Goal: Transaction & Acquisition: Purchase product/service

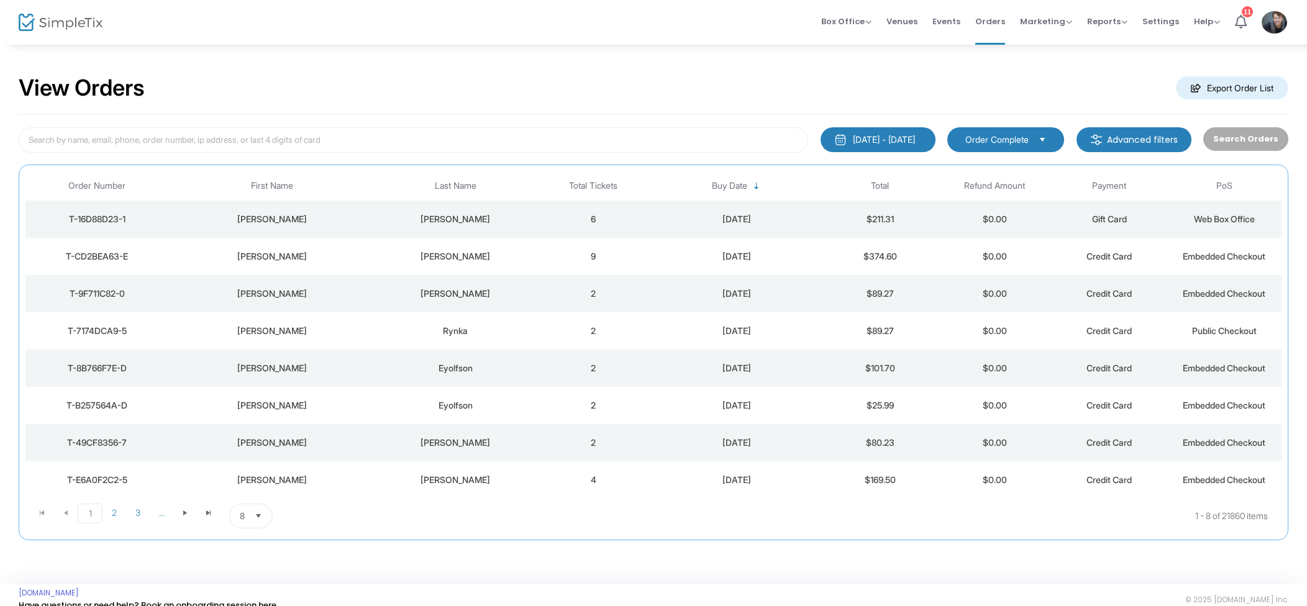
click at [601, 259] on td "9" at bounding box center [593, 256] width 115 height 37
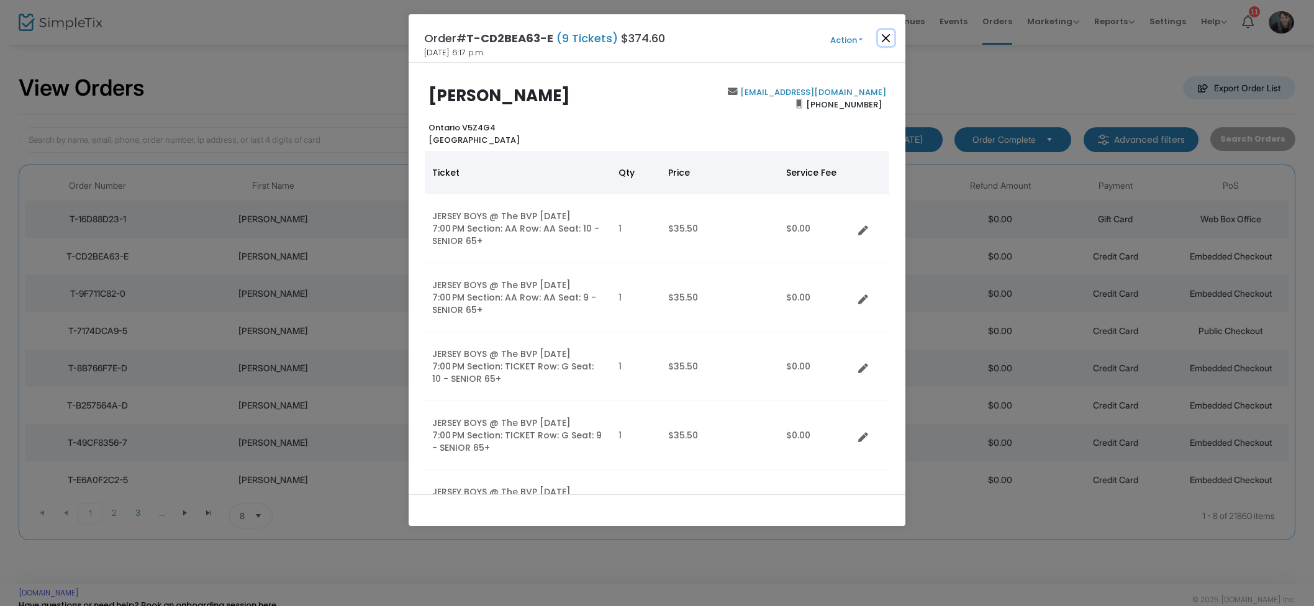
click at [890, 37] on button "Close" at bounding box center [886, 38] width 16 height 16
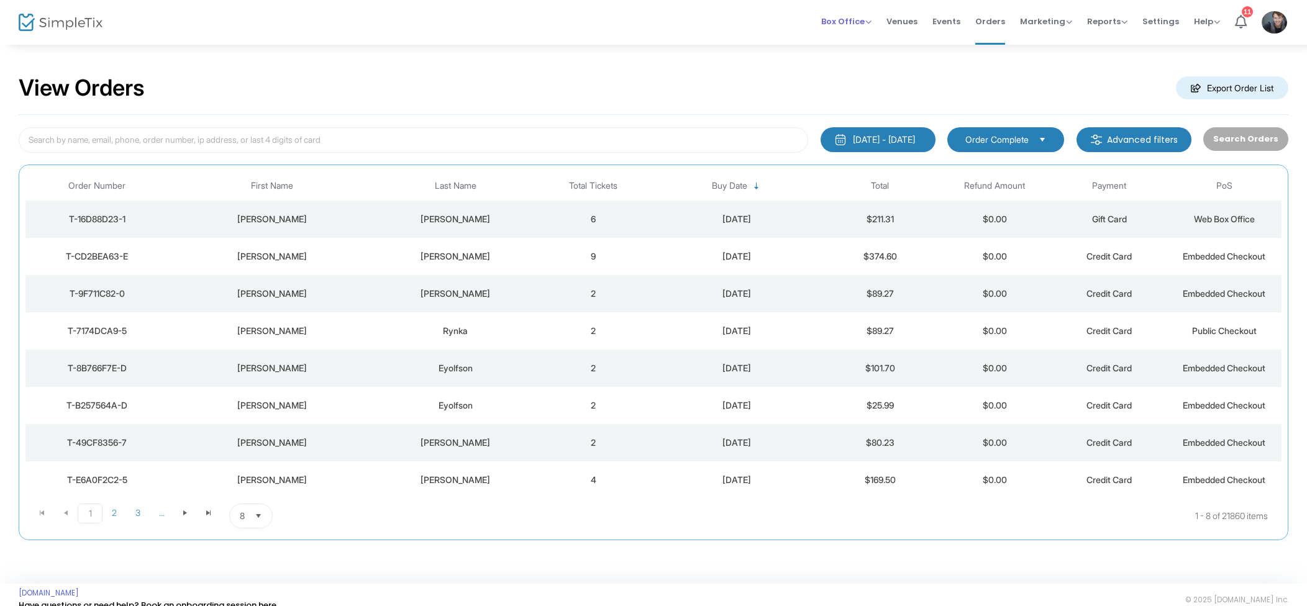
click at [853, 24] on span "Box Office" at bounding box center [846, 22] width 50 height 12
click at [865, 42] on li "Sell Tickets" at bounding box center [865, 42] width 89 height 24
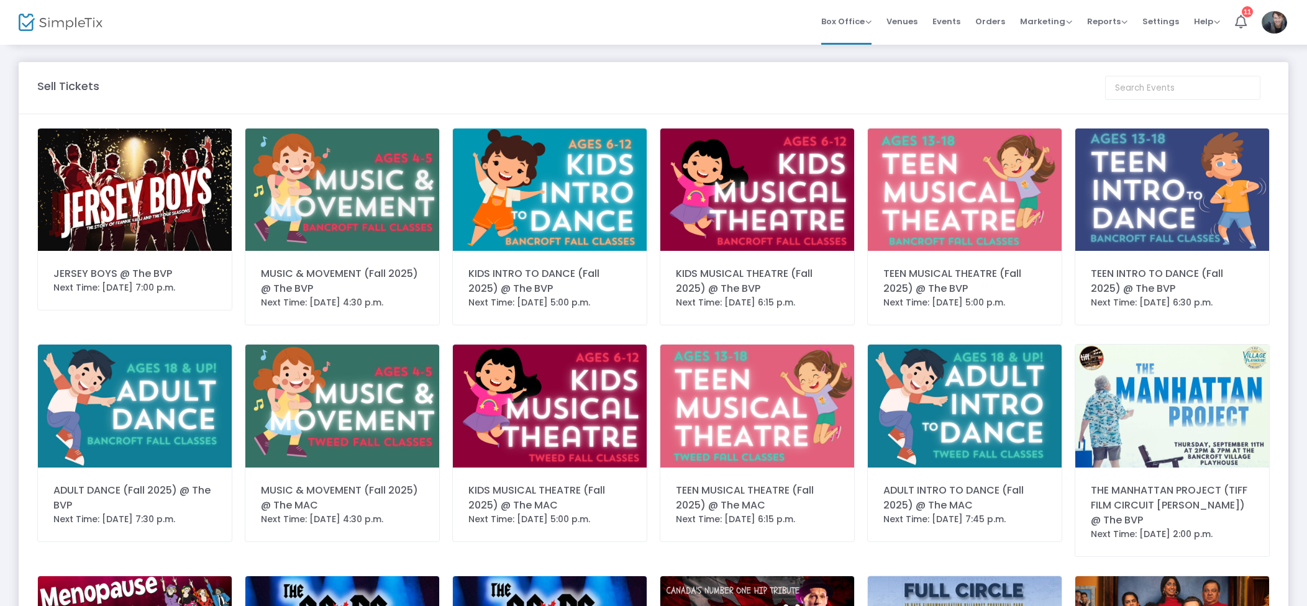
click at [153, 178] on img at bounding box center [135, 190] width 194 height 122
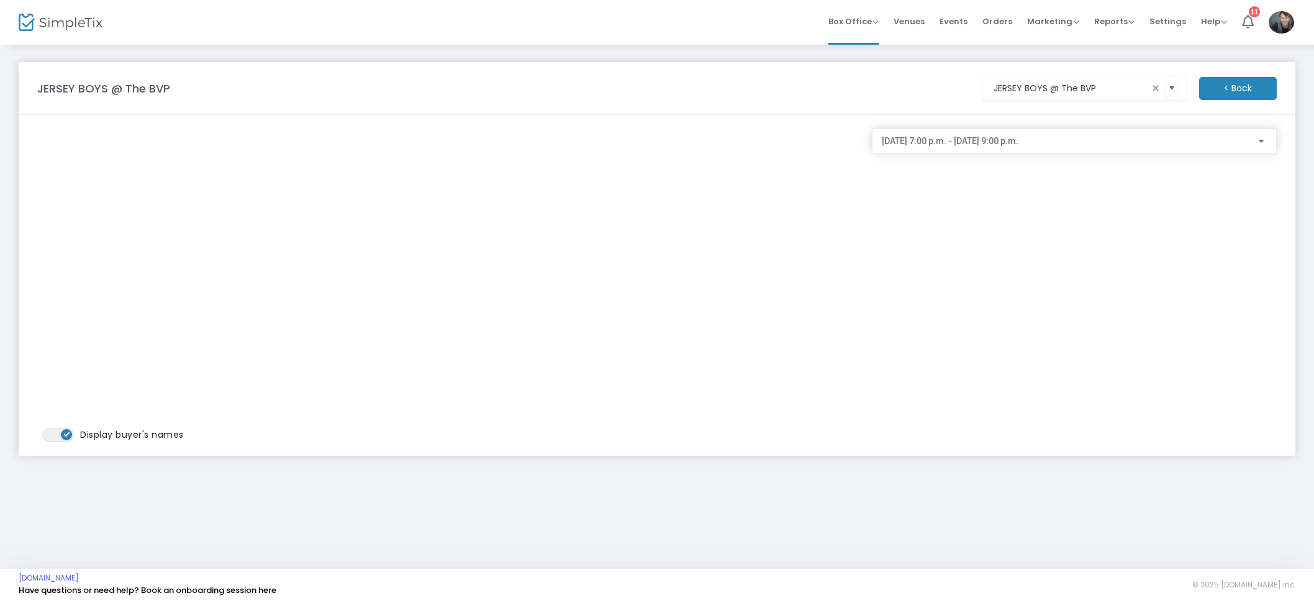
click at [950, 136] on span "2025-08-23 @ 7:00 p.m. - 2025-08-23 @ 9:00 p.m." at bounding box center [950, 141] width 137 height 10
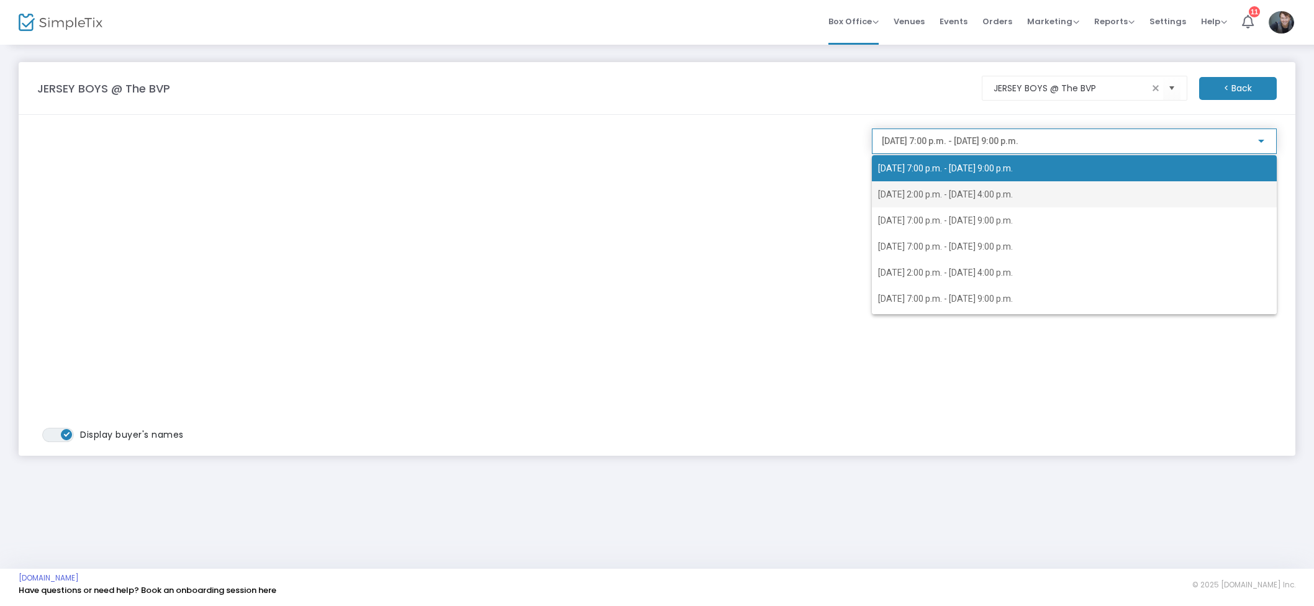
click at [983, 195] on span "2025-08-24 @ 2:00 p.m. - 2025-08-24 @ 4:00 p.m." at bounding box center [945, 194] width 135 height 10
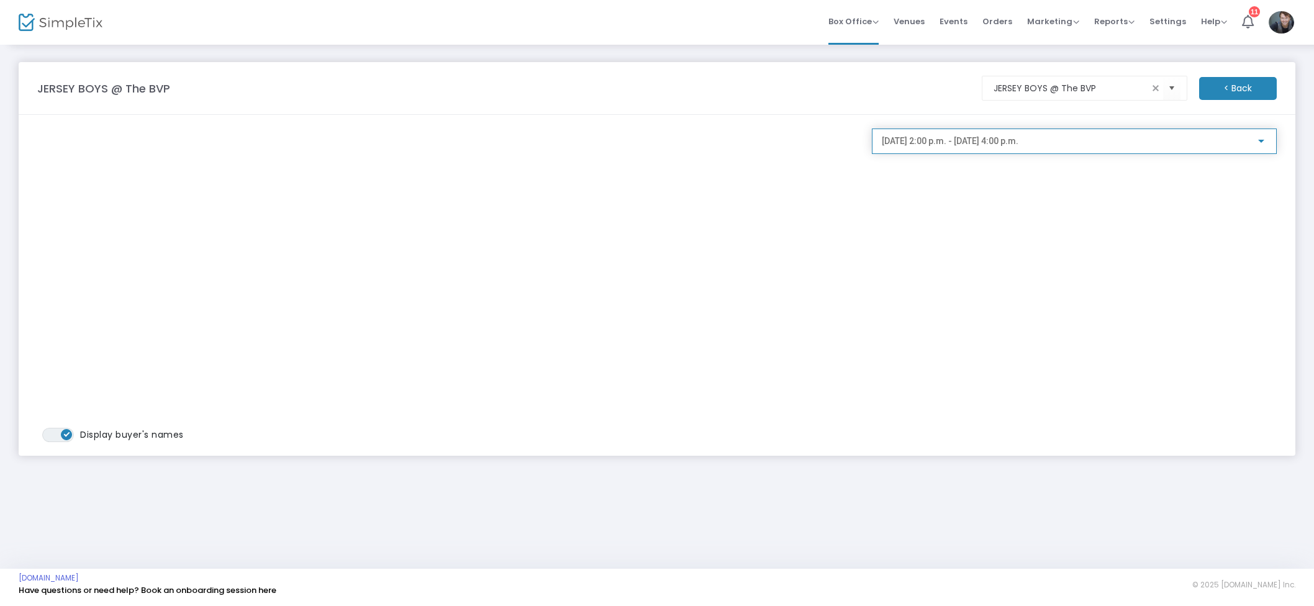
click at [988, 147] on div "2025-08-24 @ 2:00 p.m. - 2025-08-24 @ 4:00 p.m." at bounding box center [1074, 138] width 385 height 23
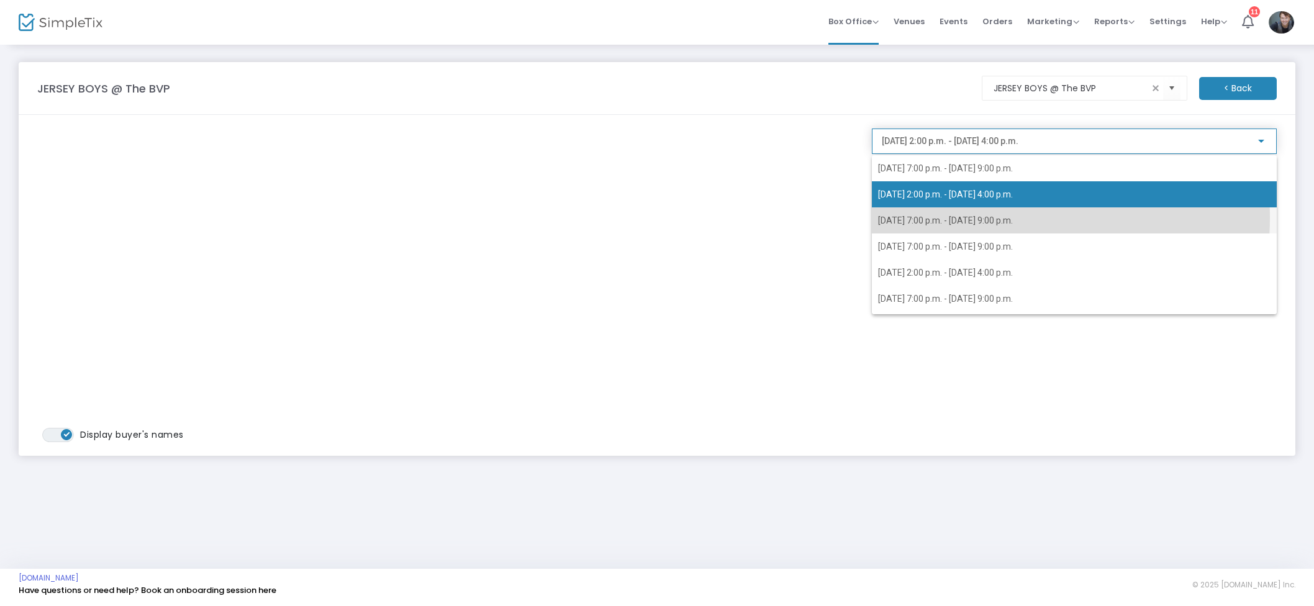
click at [1009, 218] on span "2025-08-26 @ 7:00 p.m. - 2025-08-26 @ 9:00 p.m." at bounding box center [945, 221] width 135 height 10
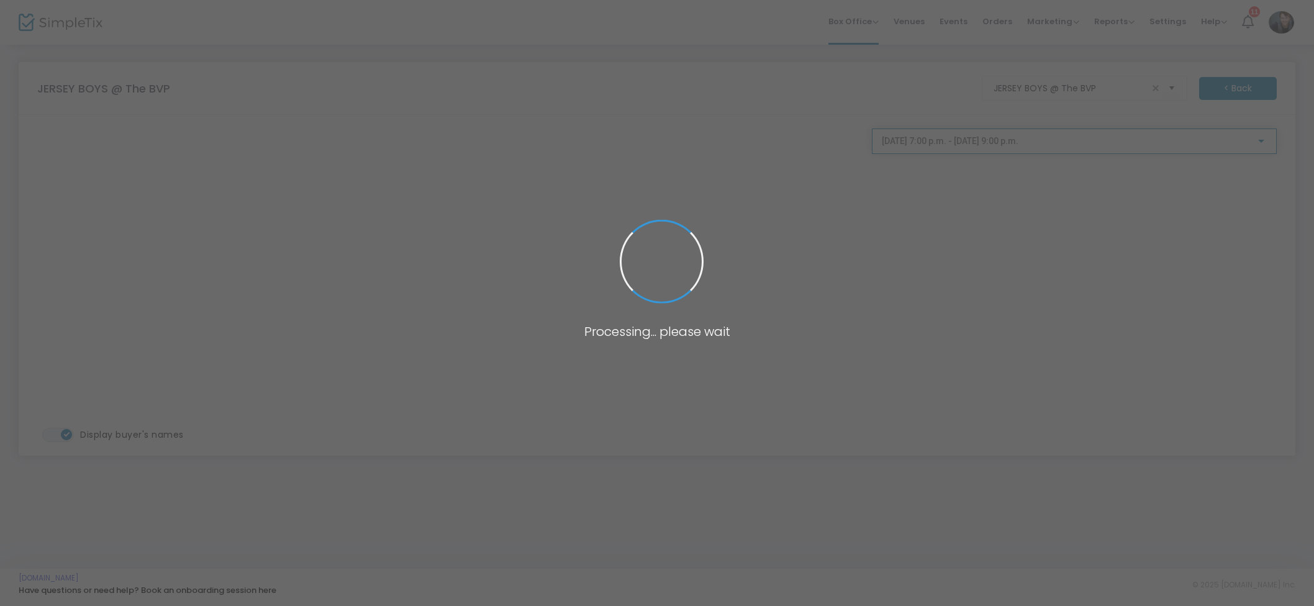
click at [1004, 145] on span "2025-08-26 @ 7:00 p.m. - 2025-08-26 @ 9:00 p.m." at bounding box center [950, 141] width 137 height 10
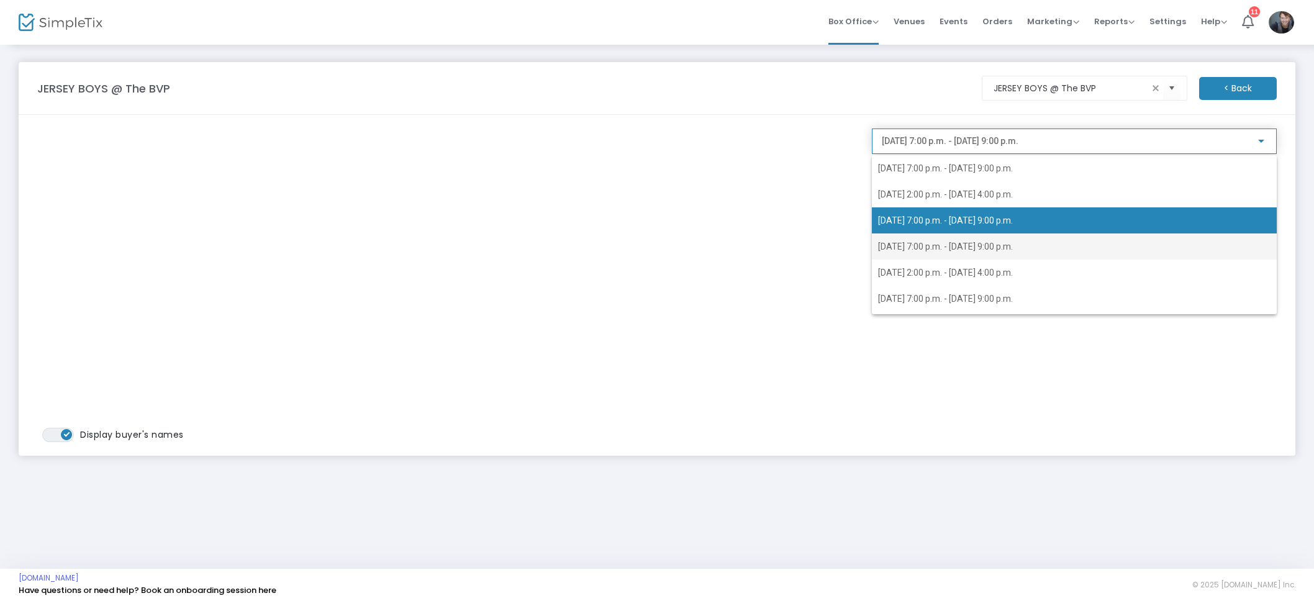
click at [993, 245] on span "2025-08-27 @ 7:00 p.m. - 2025-08-27 @ 9:00 p.m." at bounding box center [945, 247] width 135 height 10
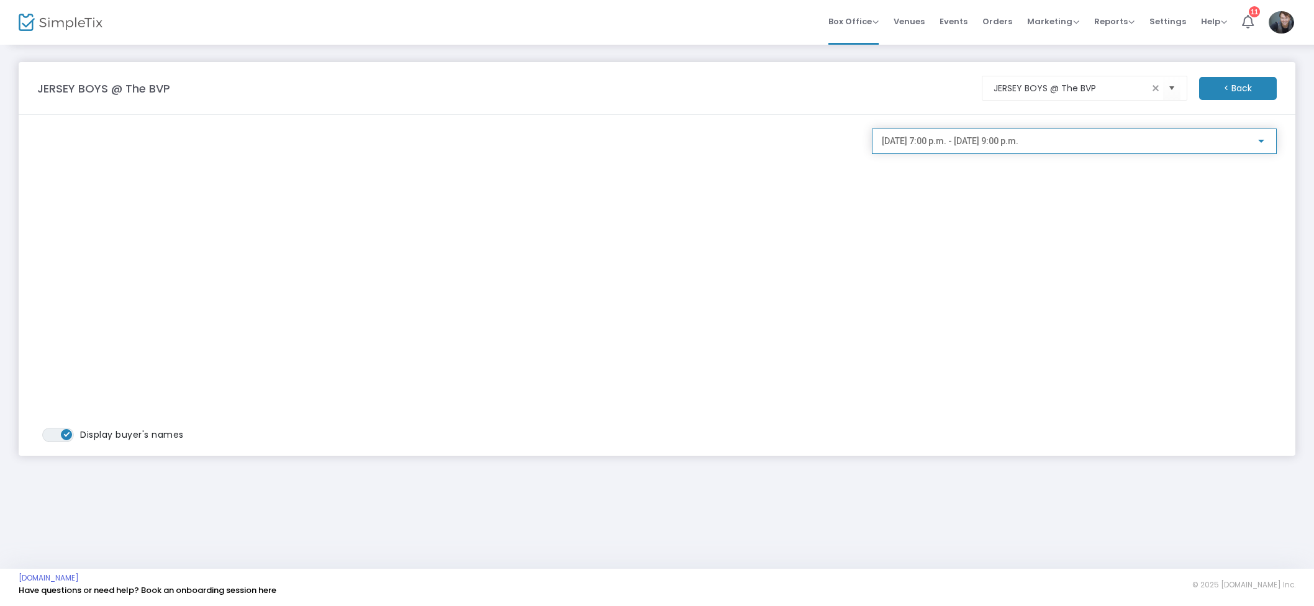
click at [1019, 146] on span "2025-08-27 @ 7:00 p.m. - 2025-08-27 @ 9:00 p.m." at bounding box center [950, 141] width 137 height 10
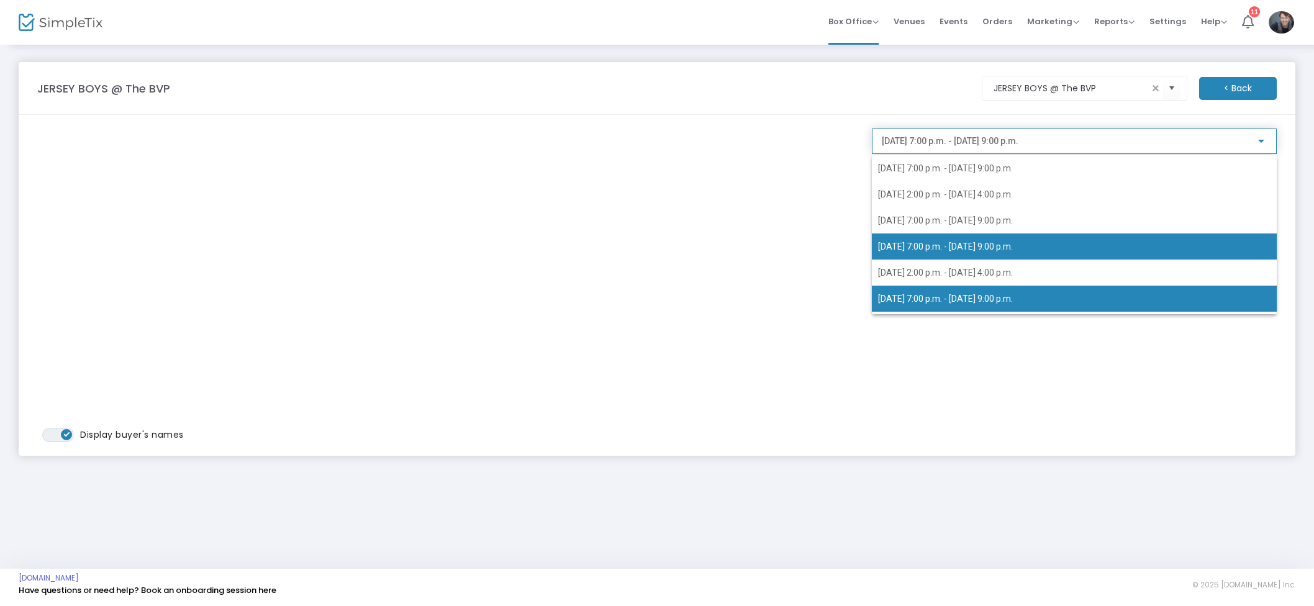
scroll to position [5, 0]
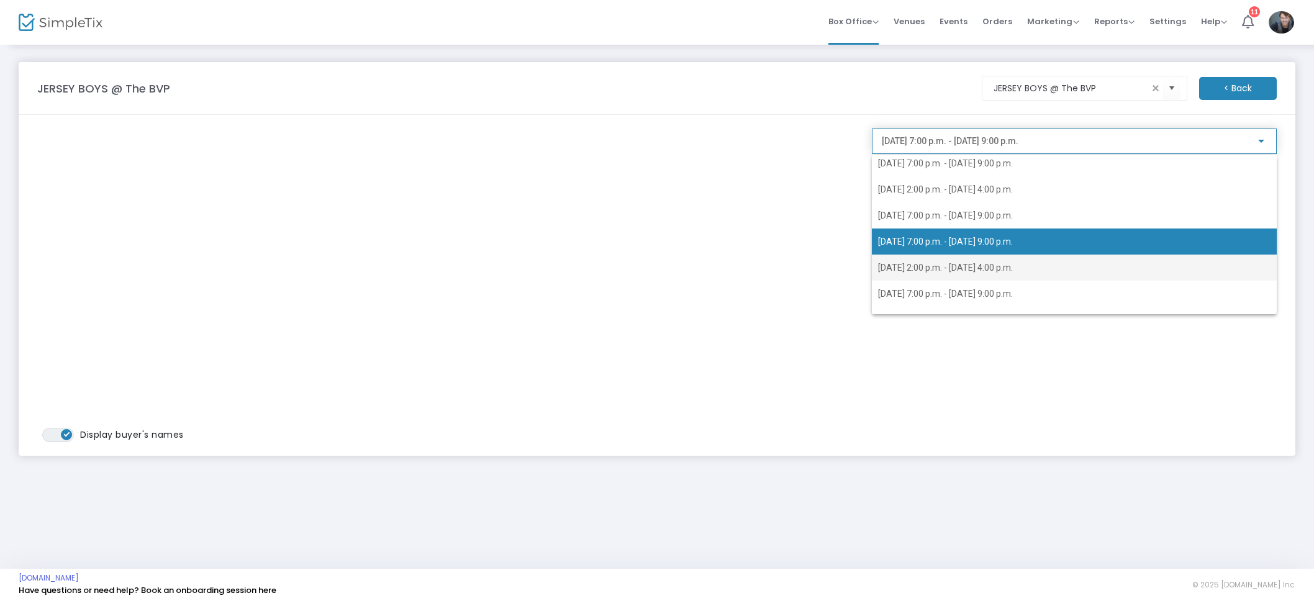
click at [1013, 265] on span "2025-08-28 @ 2:00 p.m. - 2025-08-28 @ 4:00 p.m." at bounding box center [945, 268] width 135 height 10
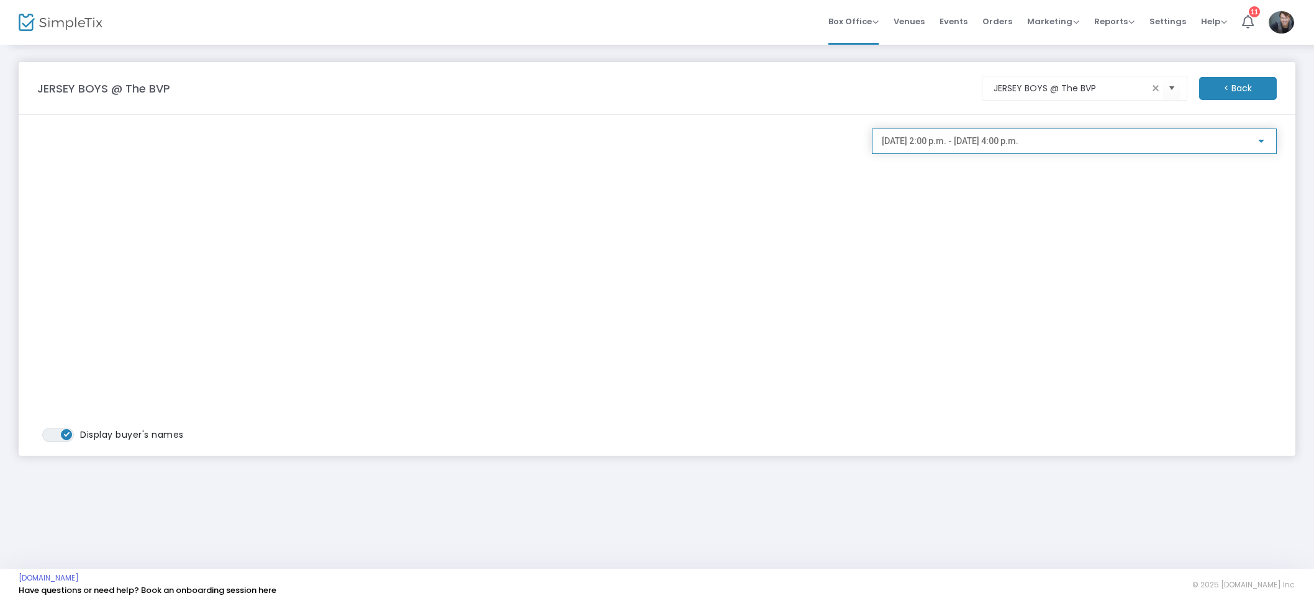
click at [1011, 149] on div "2025-08-28 @ 2:00 p.m. - 2025-08-28 @ 4:00 p.m." at bounding box center [1074, 138] width 385 height 23
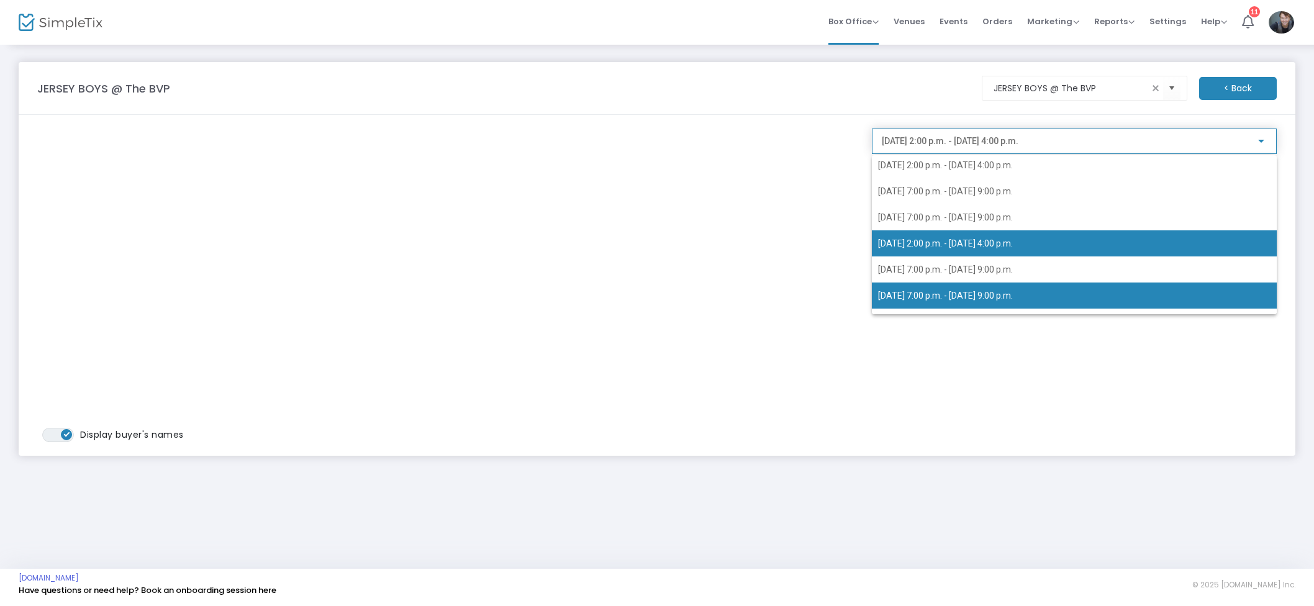
scroll to position [50, 0]
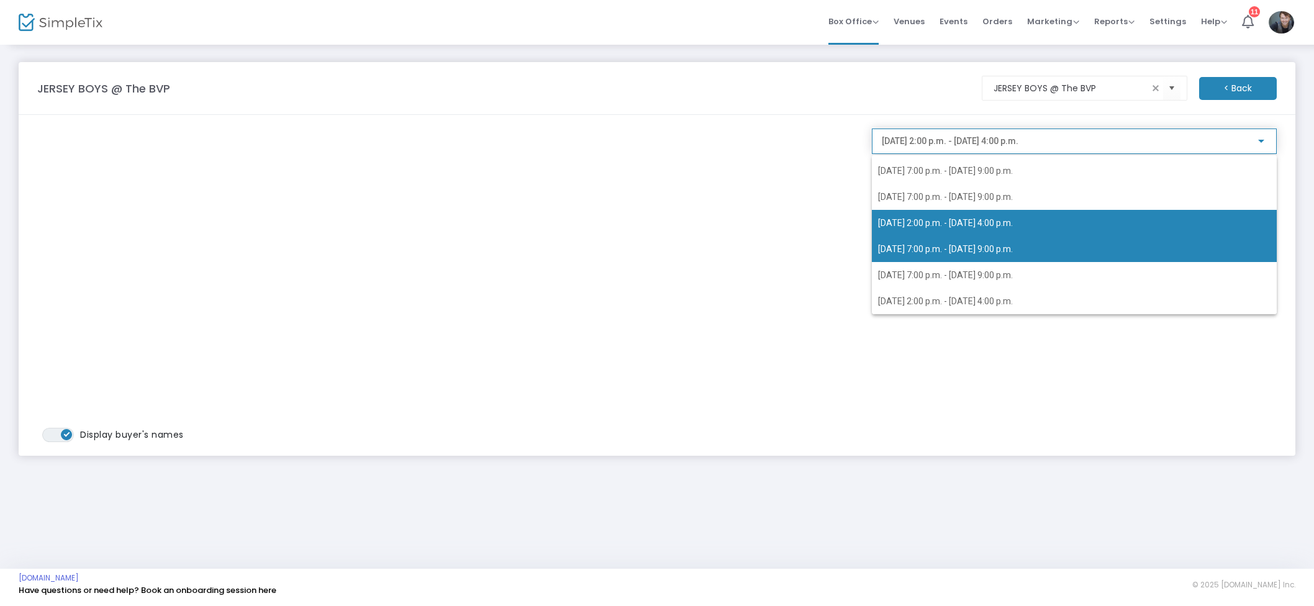
click at [986, 256] on span "2025-08-29 @ 7:00 p.m. - 2025-08-29 @ 9:00 p.m." at bounding box center [1074, 249] width 393 height 26
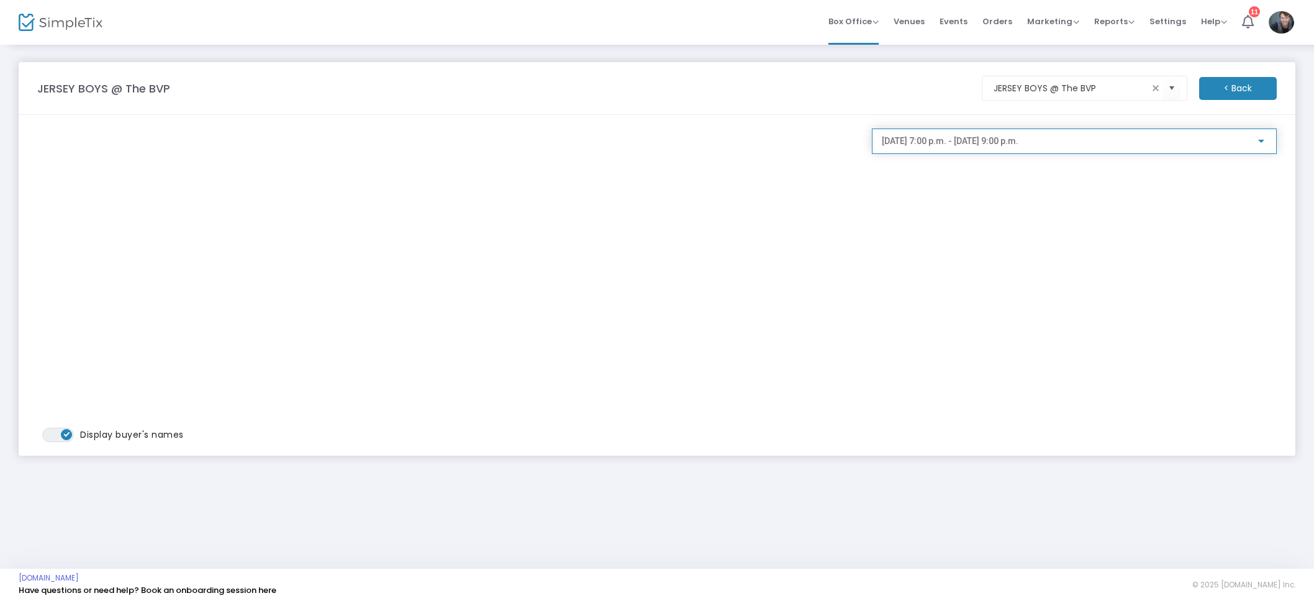
click at [1006, 143] on span "2025-08-29 @ 7:00 p.m. - 2025-08-29 @ 9:00 p.m." at bounding box center [950, 141] width 137 height 10
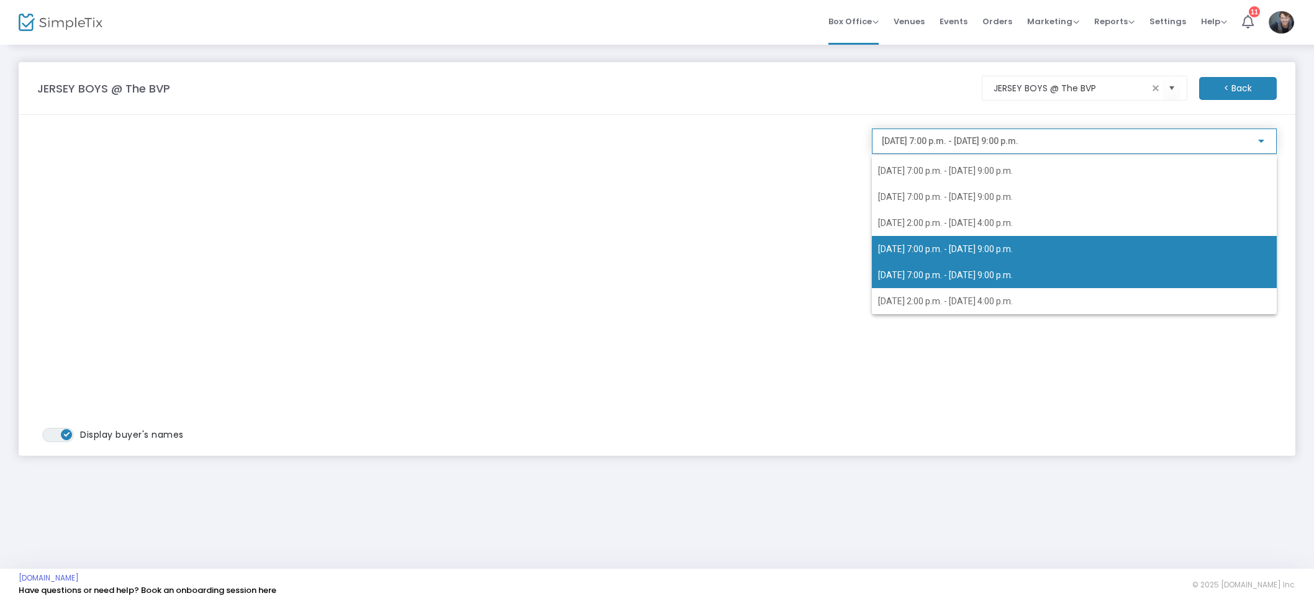
click at [1039, 265] on span "2025-08-30 @ 7:00 p.m. - 2025-08-30 @ 9:00 p.m." at bounding box center [1074, 275] width 393 height 26
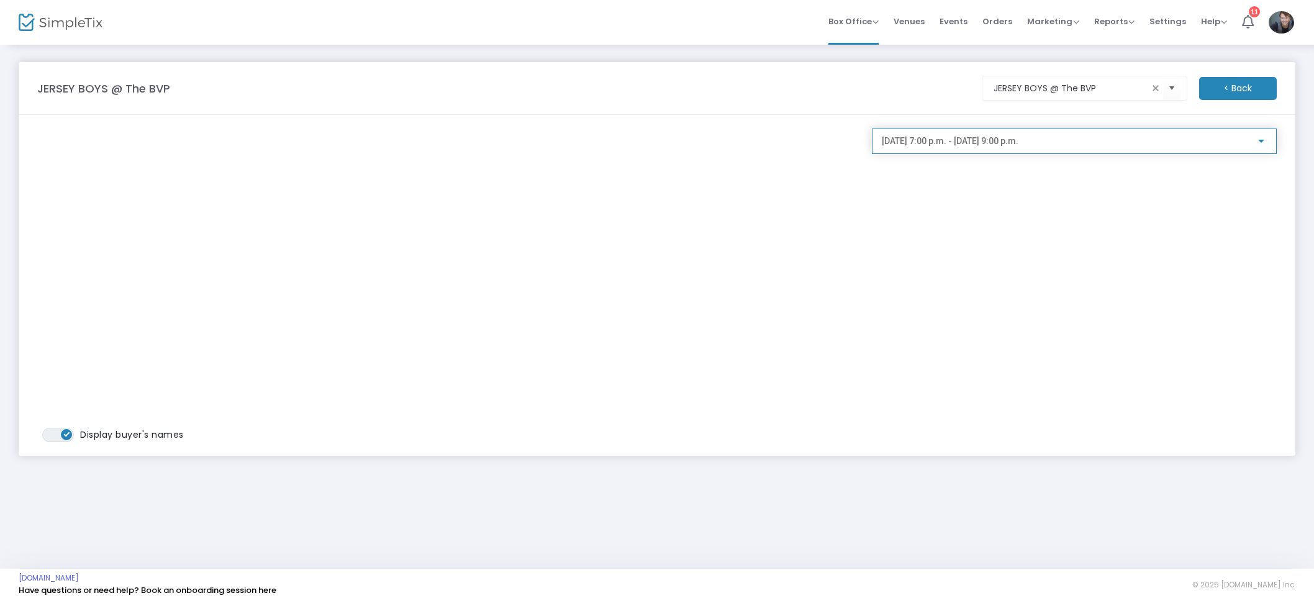
click at [1011, 143] on span "2025-08-30 @ 7:00 p.m. - 2025-08-30 @ 9:00 p.m." at bounding box center [950, 141] width 137 height 10
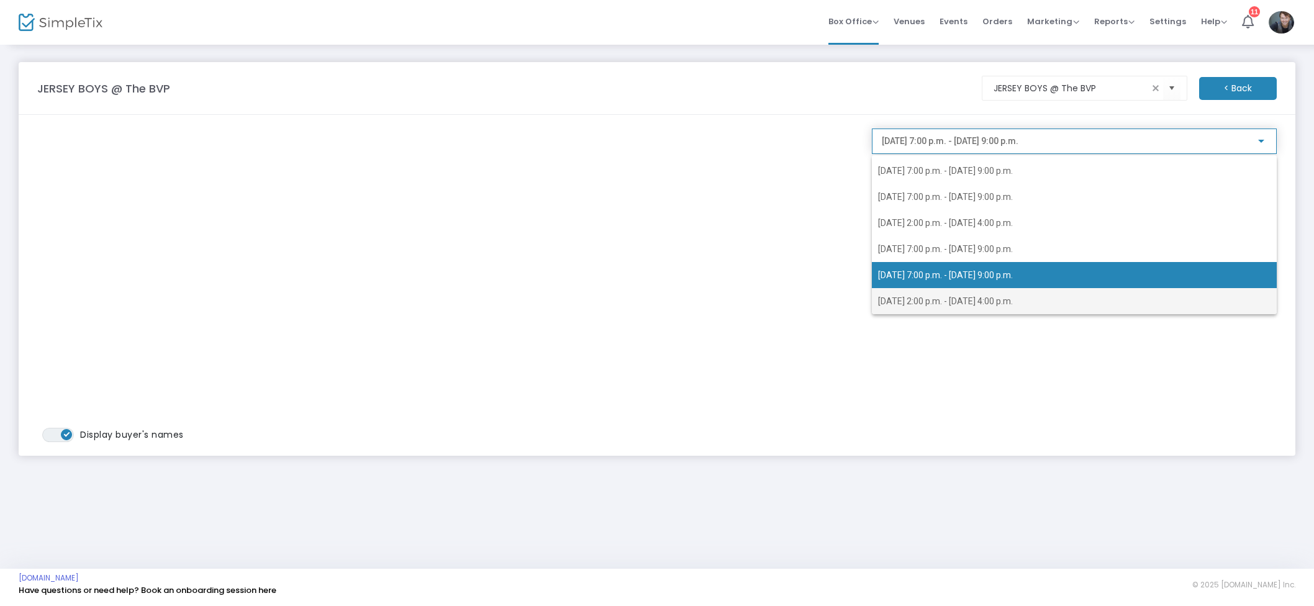
click at [983, 301] on span "2025-08-31 @ 2:00 p.m. - 2025-08-31 @ 4:00 p.m." at bounding box center [945, 301] width 135 height 10
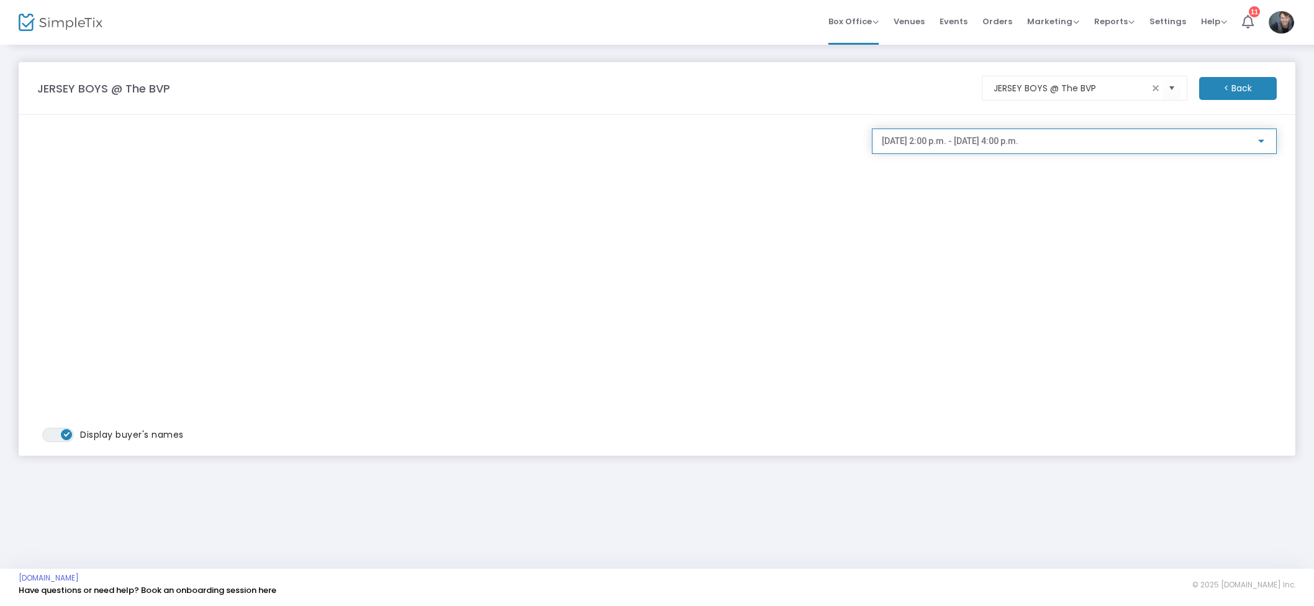
click at [1002, 137] on span "2025-08-31 @ 2:00 p.m. - 2025-08-31 @ 4:00 p.m." at bounding box center [950, 141] width 137 height 10
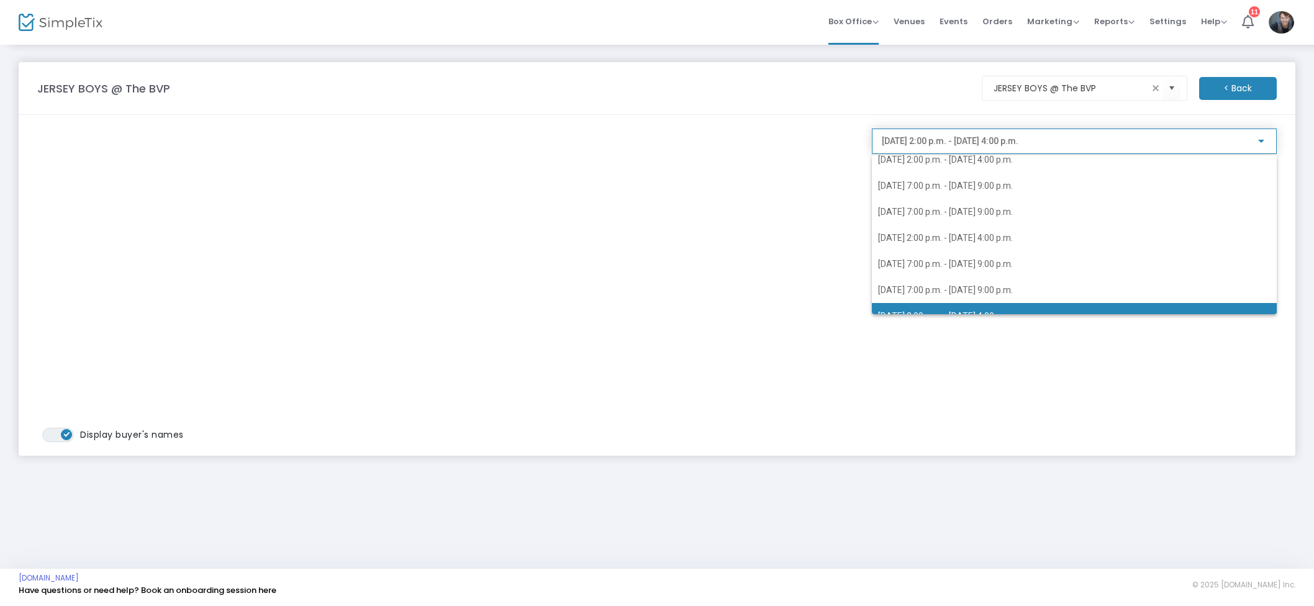
scroll to position [0, 0]
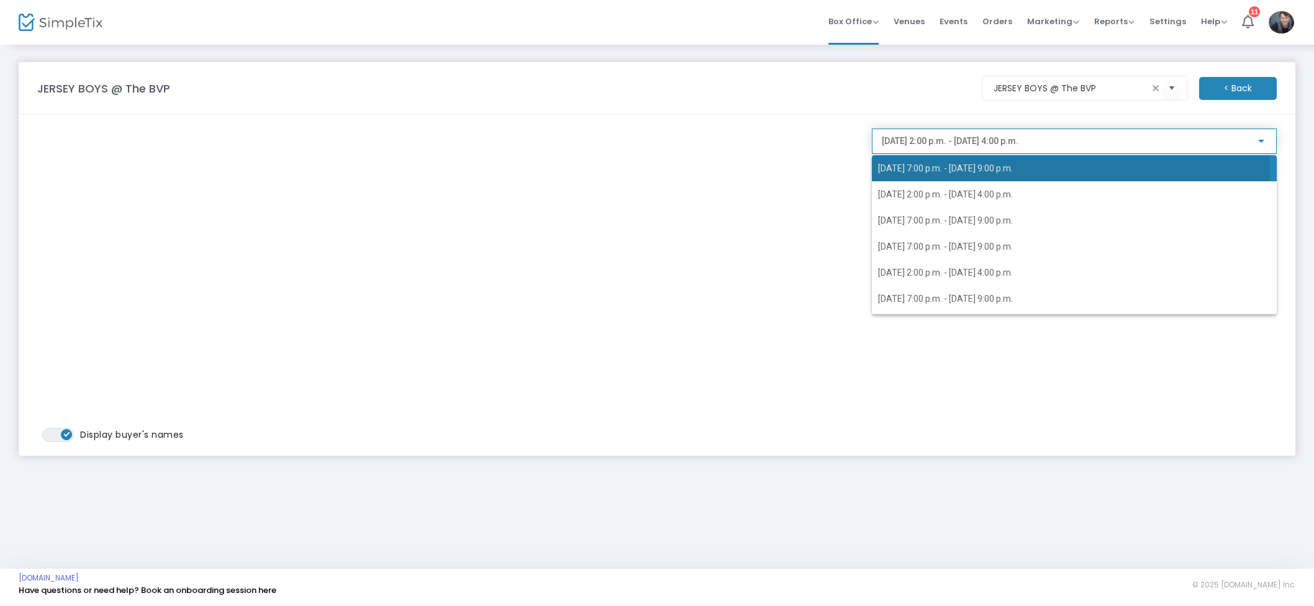
click at [1000, 166] on span "2025-08-23 @ 7:00 p.m. - 2025-08-23 @ 9:00 p.m." at bounding box center [945, 168] width 135 height 10
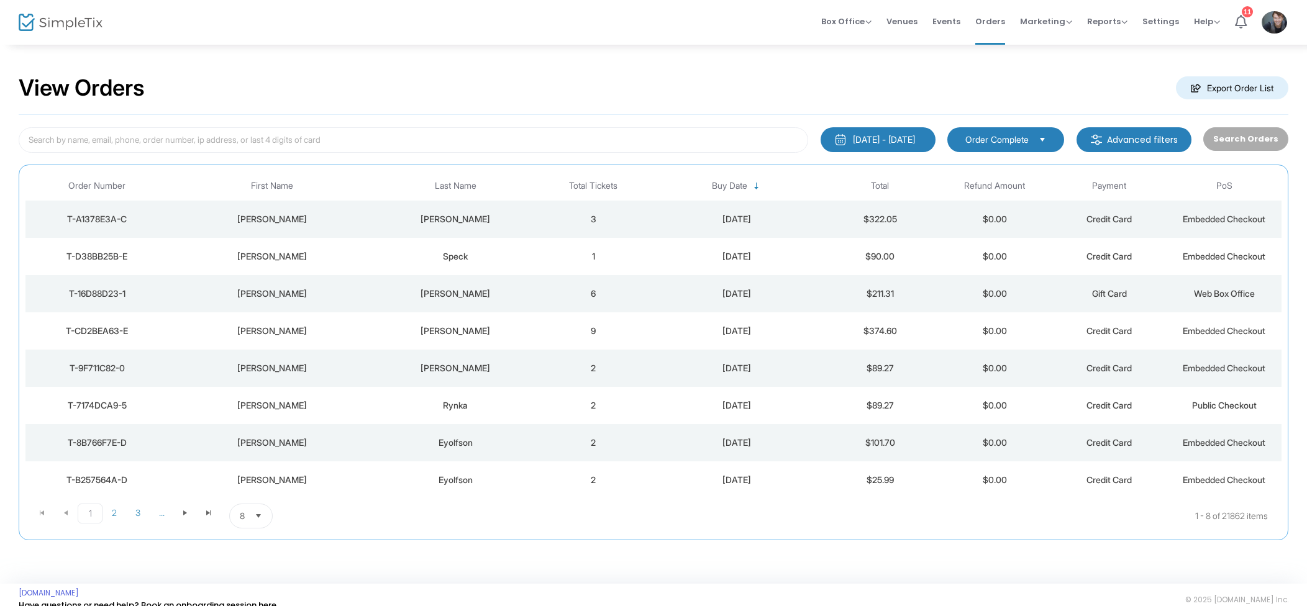
click at [494, 216] on div "[PERSON_NAME]" at bounding box center [455, 219] width 155 height 12
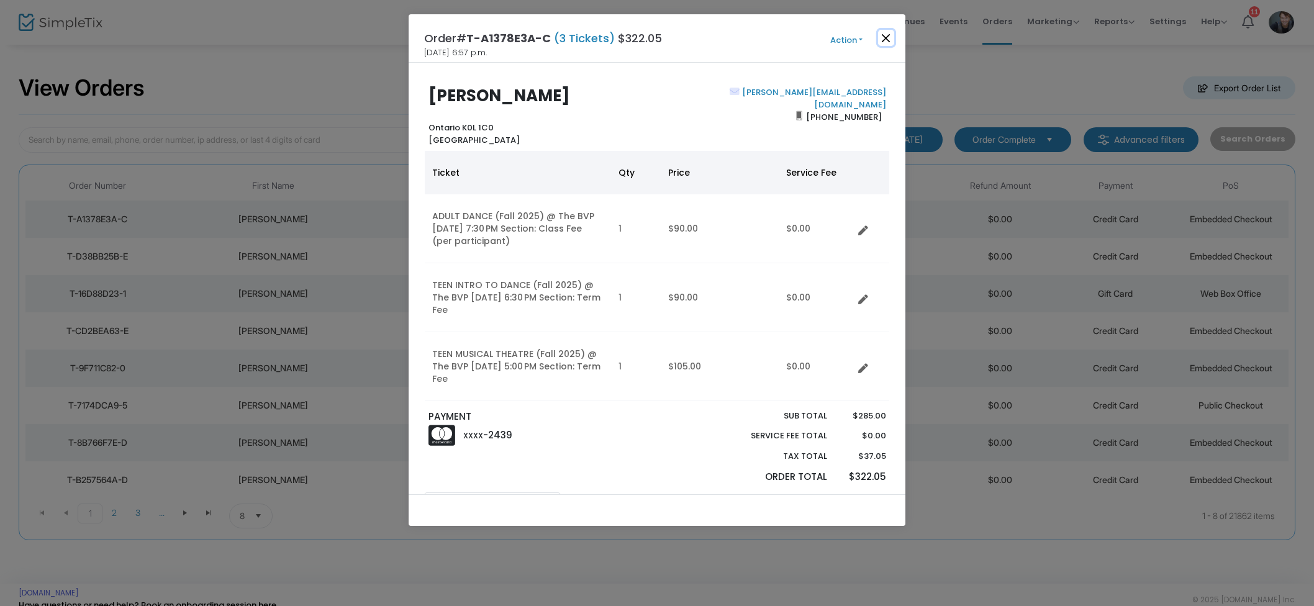
click at [884, 42] on button "Close" at bounding box center [886, 38] width 16 height 16
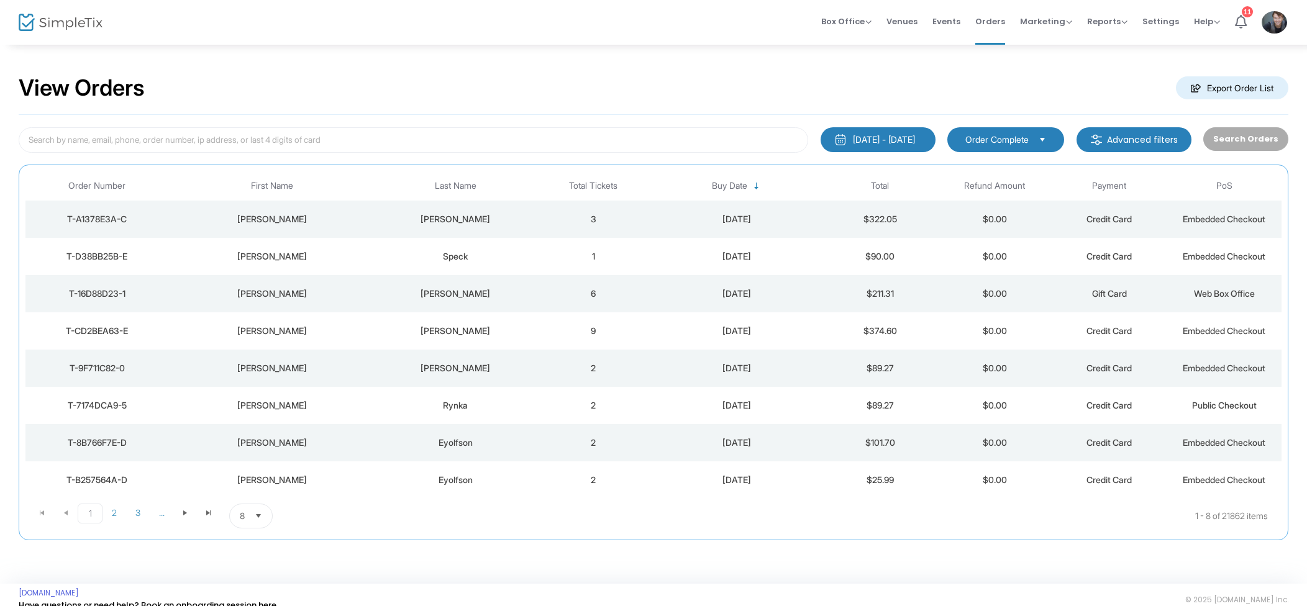
drag, startPoint x: 627, startPoint y: 311, endPoint x: 642, endPoint y: 306, distance: 14.9
click at [627, 311] on td "6" at bounding box center [593, 293] width 115 height 37
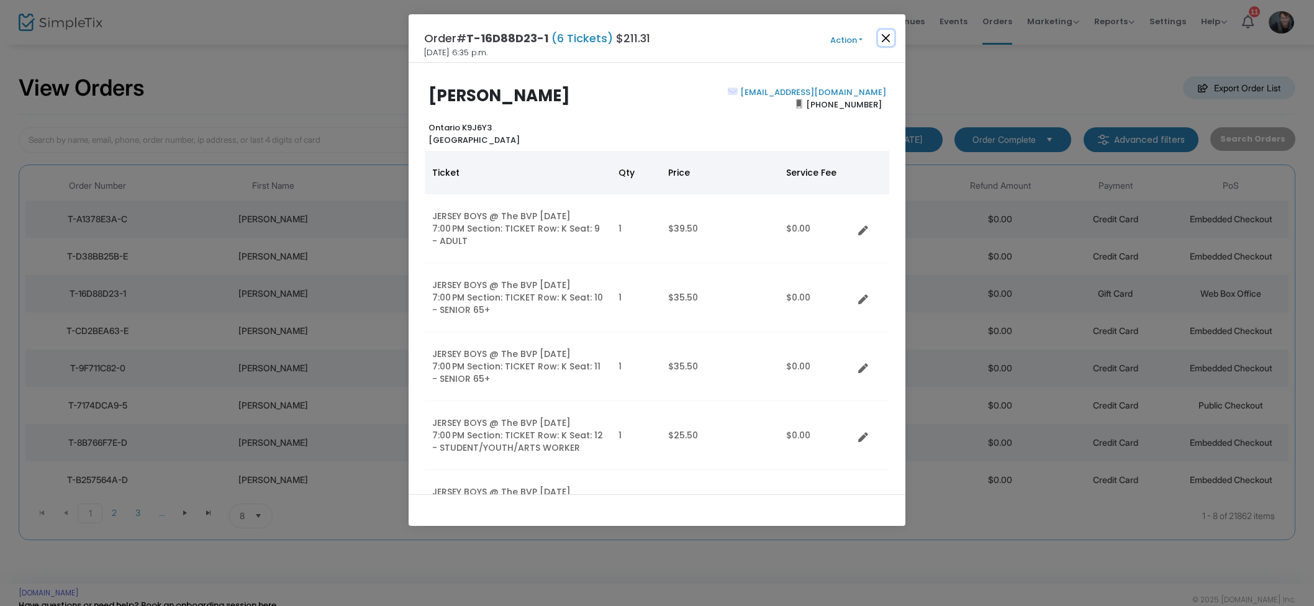
click at [883, 42] on button "Close" at bounding box center [886, 38] width 16 height 16
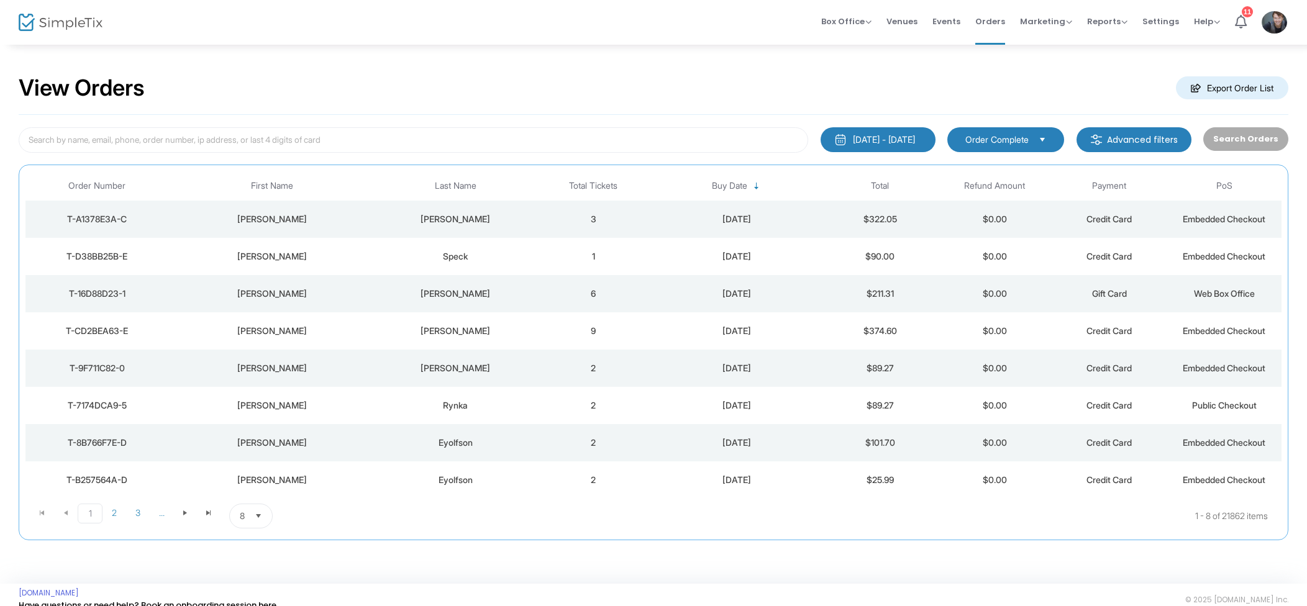
click at [568, 259] on td "1" at bounding box center [593, 256] width 115 height 37
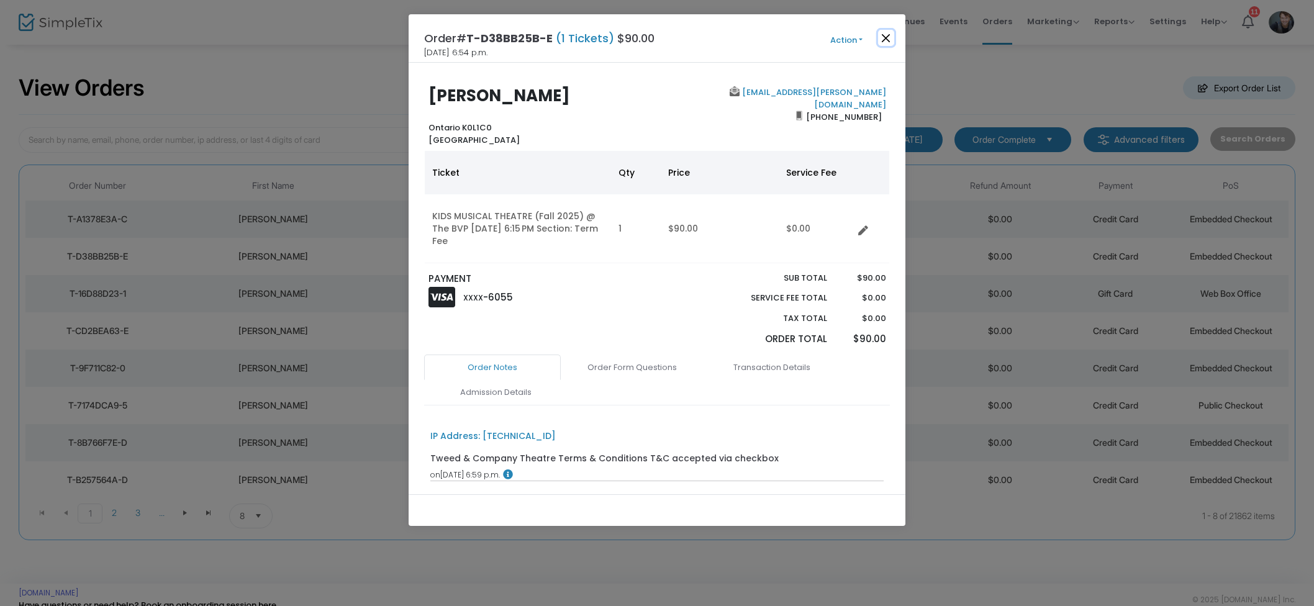
click at [881, 39] on button "Close" at bounding box center [886, 38] width 16 height 16
